Goal: Task Accomplishment & Management: Complete application form

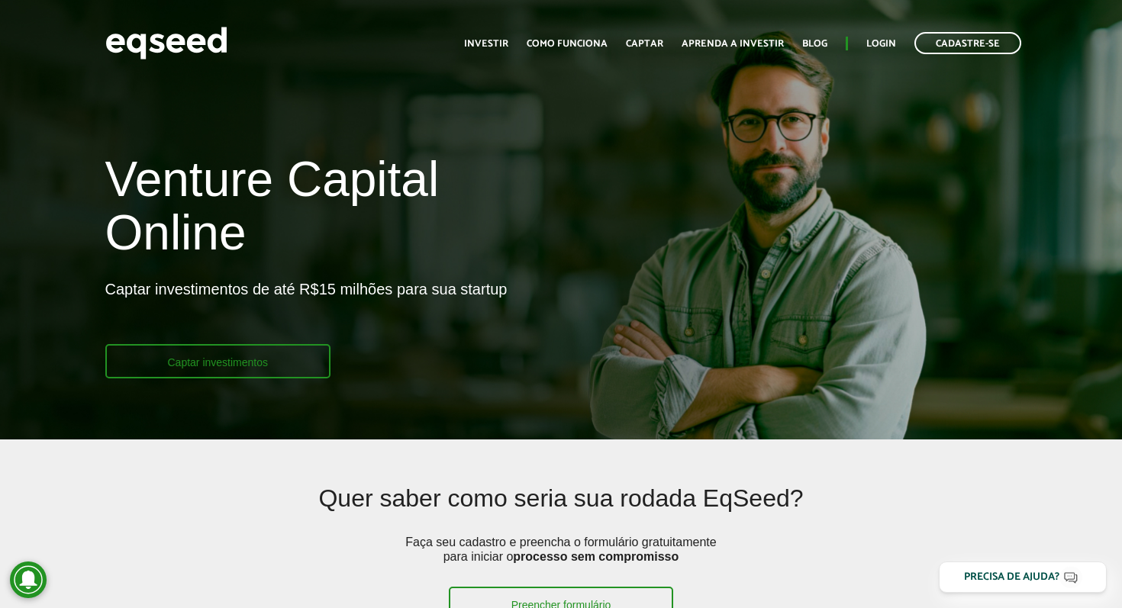
click at [234, 369] on link "Captar investimentos" at bounding box center [218, 361] width 226 height 34
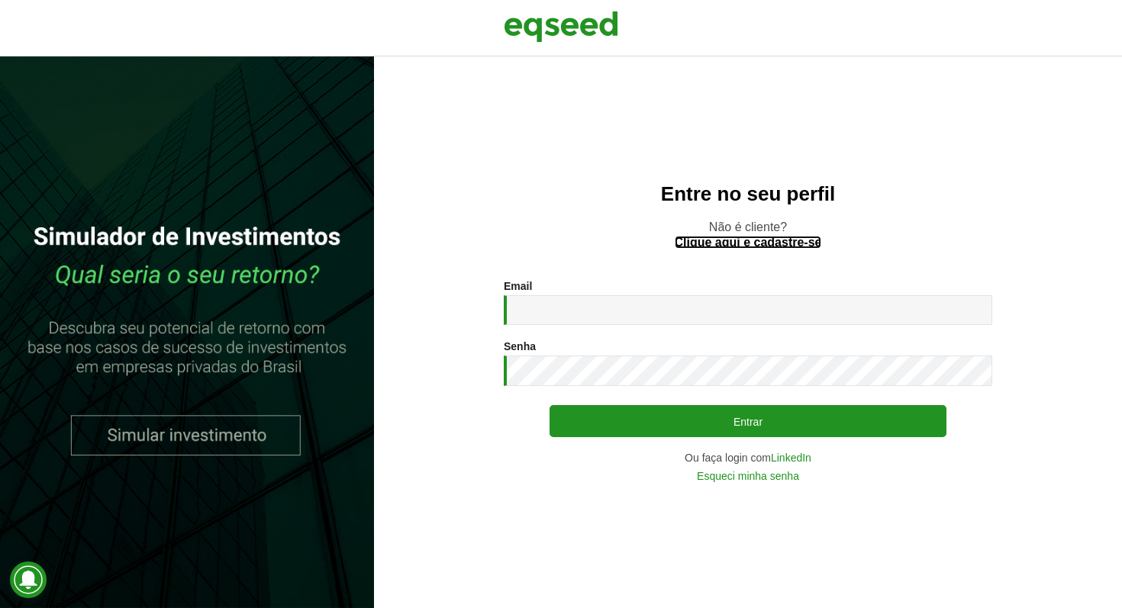
click at [790, 238] on link "Clique aqui e cadastre-se" at bounding box center [748, 243] width 147 height 12
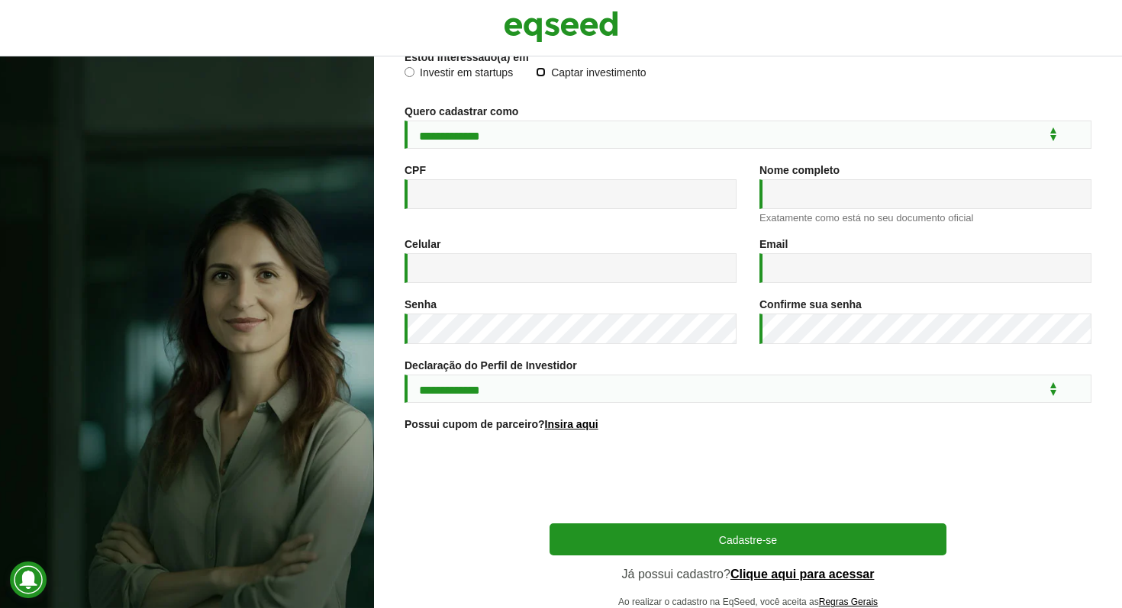
scroll to position [127, 0]
